Goal: Task Accomplishment & Management: Manage account settings

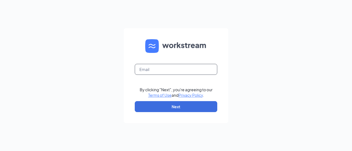
click at [142, 71] on input "text" at bounding box center [176, 69] width 82 height 11
type input "ryan.blake@ighospitality.com"
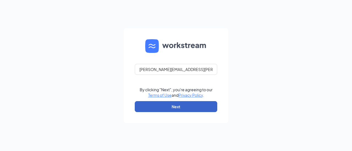
click at [165, 104] on button "Next" at bounding box center [176, 106] width 82 height 11
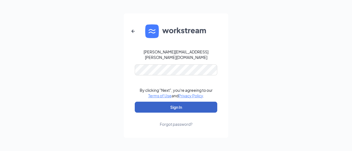
click at [167, 102] on button "Sign In" at bounding box center [176, 107] width 82 height 11
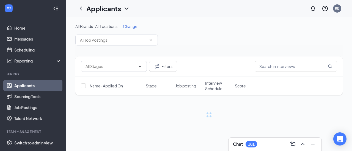
click at [243, 142] on div "Chat 101" at bounding box center [245, 144] width 24 height 7
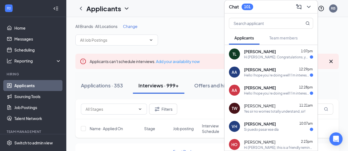
click at [282, 55] on div "Hi [PERSON_NAME]. Congratulations, your meeting with Holiday Inn Express and Su…" at bounding box center [277, 57] width 66 height 5
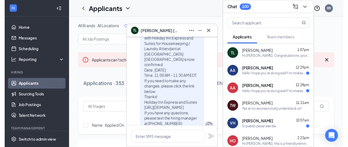
scroll to position [-6, 0]
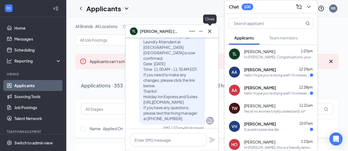
click at [211, 34] on icon "Cross" at bounding box center [209, 31] width 7 height 7
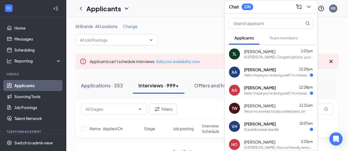
click at [279, 71] on div "Ahmed Ahmed 12:29pm" at bounding box center [278, 69] width 69 height 5
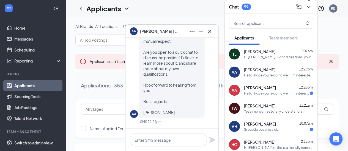
click at [304, 7] on button at bounding box center [308, 6] width 9 height 9
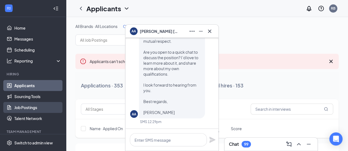
click at [35, 104] on link "Job Postings" at bounding box center [37, 107] width 47 height 11
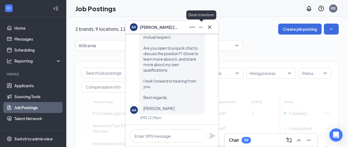
click at [212, 28] on icon "Cross" at bounding box center [209, 27] width 7 height 7
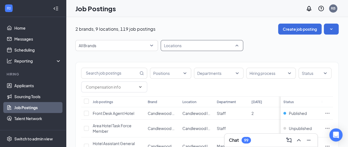
click at [198, 50] on div at bounding box center [199, 45] width 74 height 9
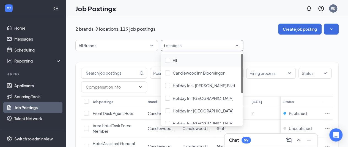
type input "mo"
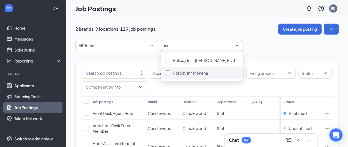
click at [172, 72] on div "Holiday Inn Mokena" at bounding box center [202, 73] width 74 height 6
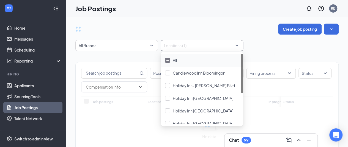
click at [214, 21] on div "Create job posting All Brands Locations (1) Positions Departments Hiring proces…" at bounding box center [207, 100] width 282 height 167
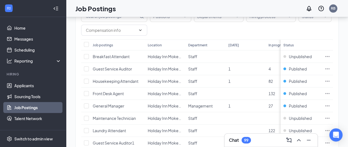
scroll to position [59, 0]
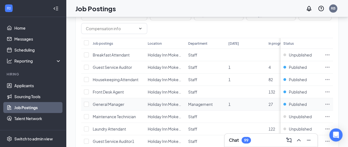
click at [330, 106] on icon "Ellipses" at bounding box center [326, 104] width 5 height 5
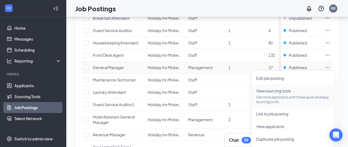
scroll to position [97, 0]
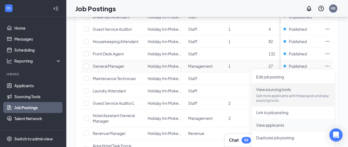
click at [264, 129] on li "View applicants" at bounding box center [292, 125] width 82 height 13
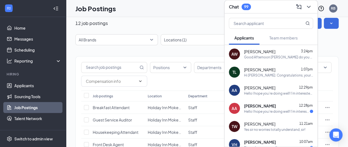
scroll to position [0, 0]
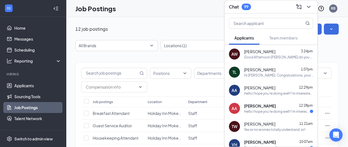
click at [245, 55] on div "Good Afternoon [PERSON_NAME] do you have time for a quick phone interview [DATE…" at bounding box center [278, 57] width 69 height 5
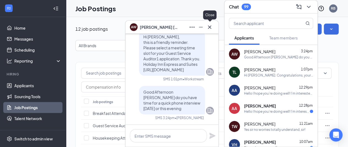
drag, startPoint x: 203, startPoint y: 28, endPoint x: 206, endPoint y: 28, distance: 3.3
click at [206, 28] on div at bounding box center [200, 27] width 26 height 9
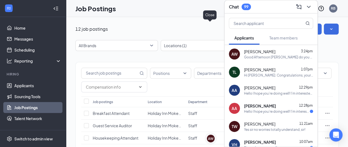
click at [206, 28] on div "12 job postings Create job posting" at bounding box center [206, 29] width 263 height 11
click at [308, 5] on icon "ChevronDown" at bounding box center [308, 7] width 7 height 7
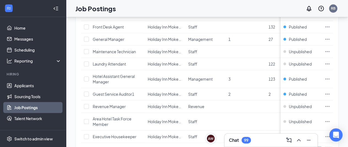
scroll to position [126, 0]
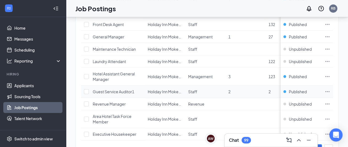
click at [329, 91] on icon "Ellipses" at bounding box center [327, 91] width 4 height 1
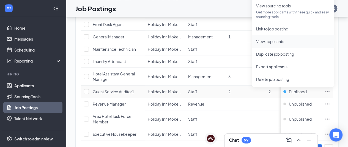
click at [261, 41] on span "View applicants" at bounding box center [270, 41] width 28 height 5
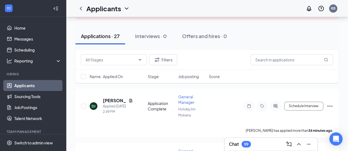
scroll to position [56, 0]
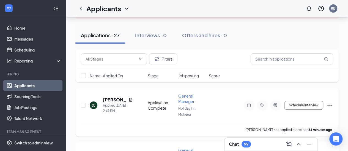
click at [131, 99] on icon "Document" at bounding box center [130, 100] width 3 height 4
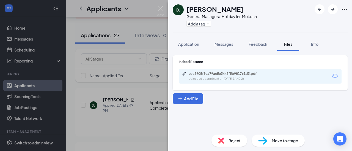
click at [192, 77] on div "Uploaded by applicant on Aug 26, 2025 at 14:49:26" at bounding box center [229, 79] width 82 height 4
click at [162, 12] on img at bounding box center [160, 10] width 7 height 11
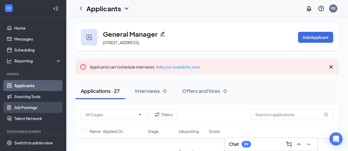
click at [15, 108] on link "Job Postings" at bounding box center [37, 107] width 47 height 11
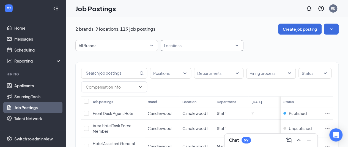
click at [177, 50] on div at bounding box center [199, 45] width 74 height 9
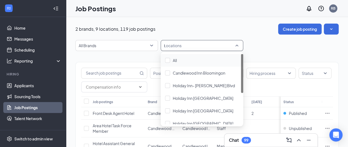
type input "mo"
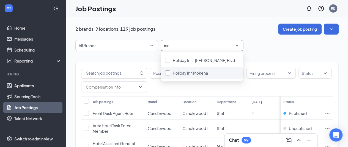
click at [179, 71] on span "Holiday Inn Mokena" at bounding box center [190, 73] width 35 height 5
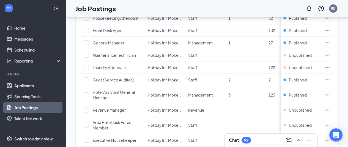
scroll to position [121, 0]
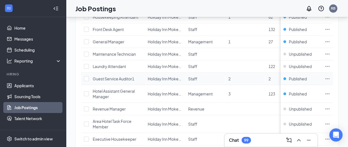
click at [330, 77] on icon "Ellipses" at bounding box center [326, 78] width 5 height 5
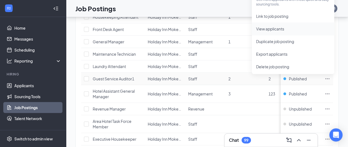
click at [266, 30] on span "View applicants" at bounding box center [270, 28] width 28 height 5
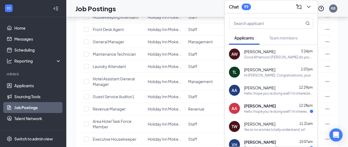
click at [307, 4] on icon "ChevronDown" at bounding box center [308, 7] width 7 height 7
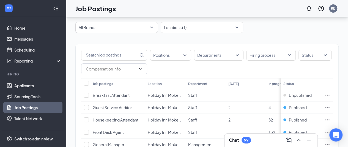
scroll to position [16, 0]
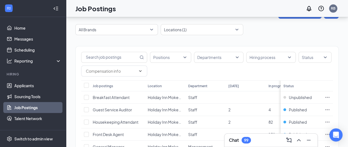
click at [236, 143] on div "Chat 99" at bounding box center [240, 140] width 22 height 7
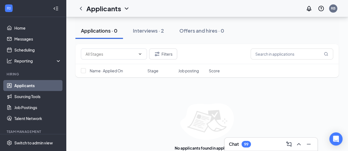
scroll to position [74, 0]
click at [146, 32] on div "Interviews · 2" at bounding box center [148, 30] width 31 height 7
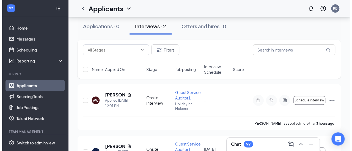
scroll to position [66, 0]
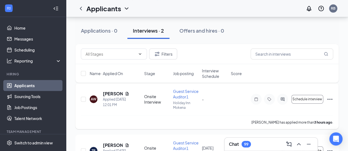
click at [125, 94] on icon "Document" at bounding box center [127, 94] width 4 height 4
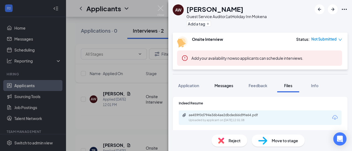
click at [223, 85] on span "Messages" at bounding box center [223, 85] width 19 height 5
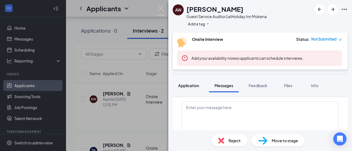
click at [188, 91] on button "Application" at bounding box center [189, 86] width 32 height 14
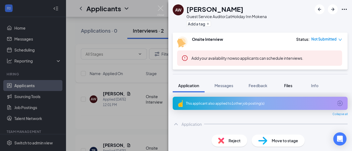
click at [286, 88] on span "Files" at bounding box center [288, 85] width 8 height 5
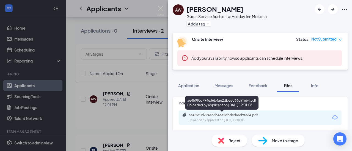
click at [251, 113] on div "ae459f0d794e36b4ae2dbded66d9fe64.pdf" at bounding box center [226, 115] width 77 height 4
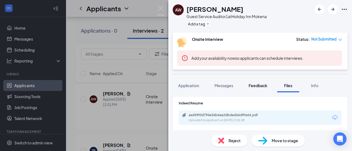
click at [253, 87] on span "Feedback" at bounding box center [257, 85] width 19 height 5
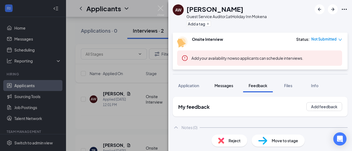
click at [223, 88] on span "Messages" at bounding box center [223, 85] width 19 height 5
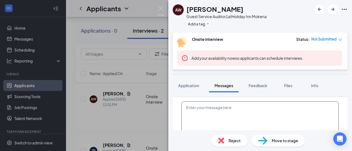
scroll to position [135, 0]
click at [206, 113] on textarea at bounding box center [259, 118] width 157 height 33
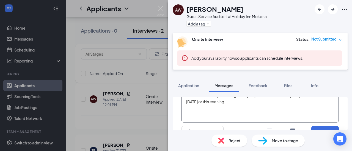
scroll to position [23, 0]
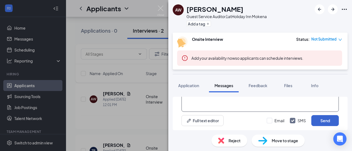
type textarea "Good Afternoon [PERSON_NAME] do you have time for a quick phone interview [DATE…"
click at [329, 120] on button "Send" at bounding box center [324, 120] width 27 height 11
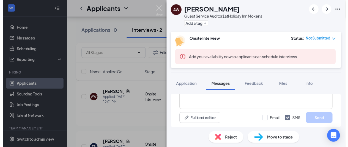
scroll to position [166, 0]
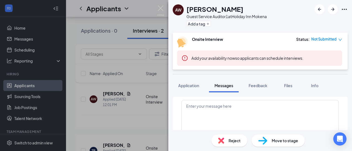
click at [160, 15] on img at bounding box center [160, 10] width 7 height 11
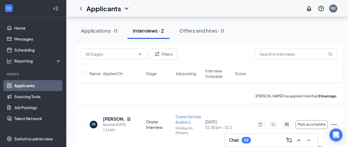
scroll to position [106, 0]
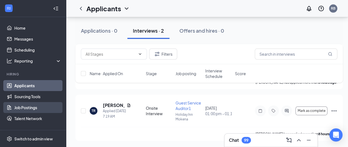
click at [16, 105] on link "Job Postings" at bounding box center [37, 107] width 47 height 11
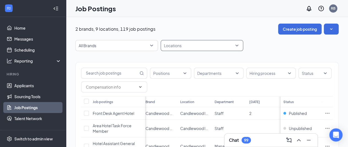
click at [176, 42] on div at bounding box center [199, 45] width 74 height 9
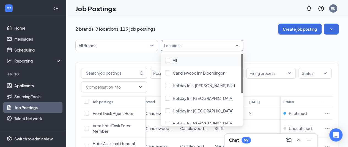
type input "n"
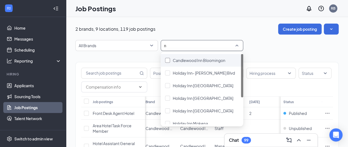
click at [171, 62] on div "Candlewood Inn Bloomingon" at bounding box center [202, 60] width 74 height 6
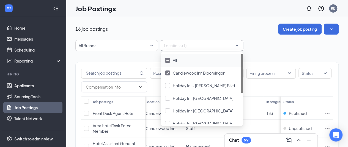
click at [140, 26] on div "16 job postings Create job posting" at bounding box center [206, 29] width 263 height 11
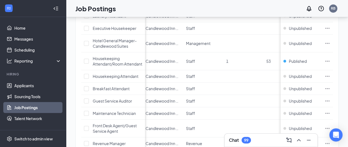
scroll to position [157, 0]
click at [232, 140] on h3 "Chat" at bounding box center [234, 140] width 10 height 6
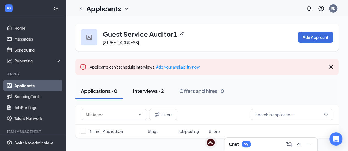
click at [137, 91] on div "Interviews · 2" at bounding box center [148, 91] width 31 height 7
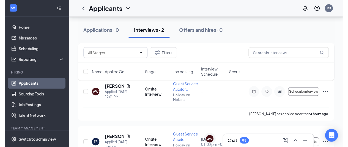
scroll to position [68, 0]
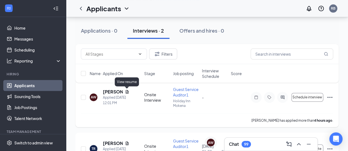
click at [126, 92] on icon "Document" at bounding box center [127, 92] width 4 height 4
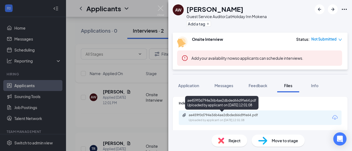
click at [208, 120] on div "Uploaded by applicant on [DATE] 12:01:08" at bounding box center [229, 120] width 82 height 4
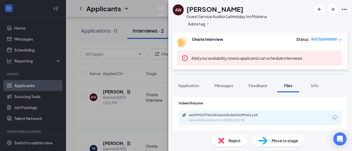
click at [163, 9] on img at bounding box center [160, 10] width 7 height 11
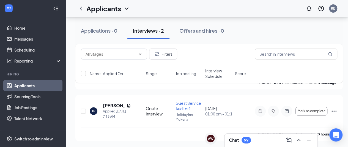
scroll to position [106, 0]
click at [246, 138] on div "99" at bounding box center [246, 140] width 4 height 5
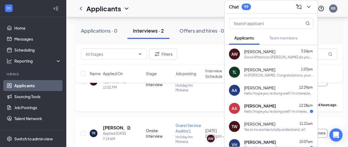
click at [109, 109] on div "[PERSON_NAME] has applied more than 4 hours ago ." at bounding box center [209, 105] width 256 height 14
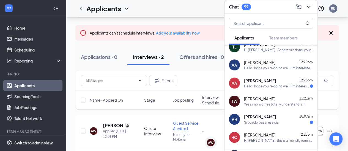
scroll to position [0, 0]
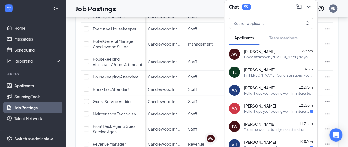
scroll to position [0, 2]
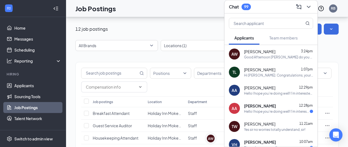
scroll to position [16, 0]
